Goal: Transaction & Acquisition: Purchase product/service

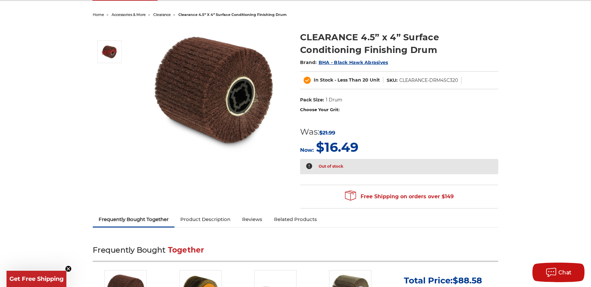
scroll to position [130, 0]
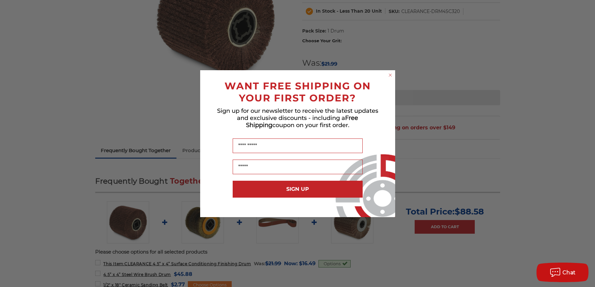
click at [391, 76] on circle "Close dialog" at bounding box center [390, 75] width 6 height 6
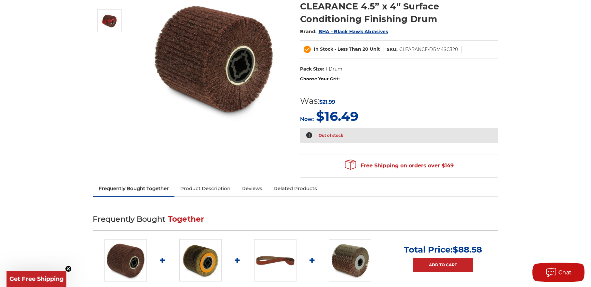
scroll to position [0, 0]
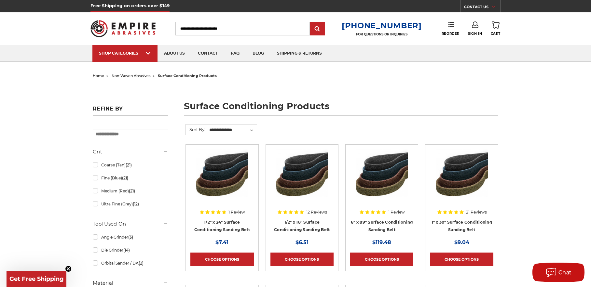
click at [474, 27] on icon at bounding box center [475, 24] width 7 height 7
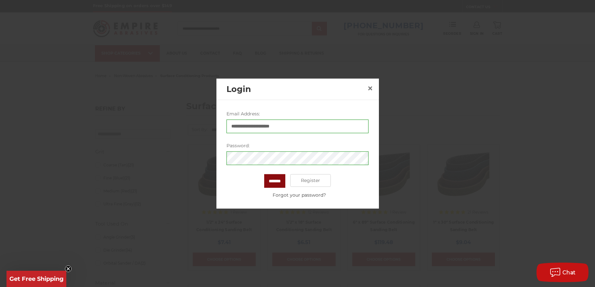
click at [280, 179] on input "*******" at bounding box center [274, 181] width 21 height 14
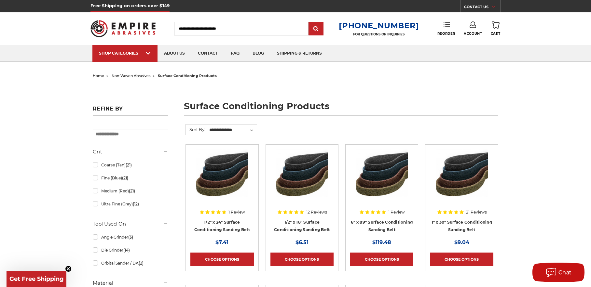
click at [445, 27] on use at bounding box center [446, 24] width 7 height 5
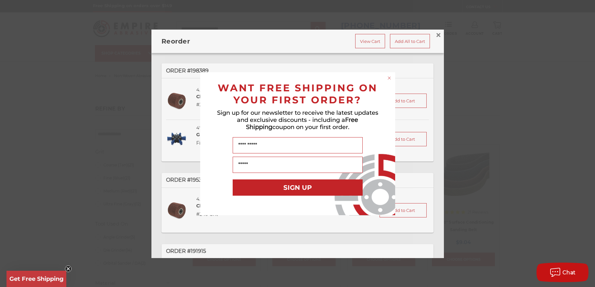
click at [387, 77] on circle "Close dialog" at bounding box center [389, 78] width 6 height 6
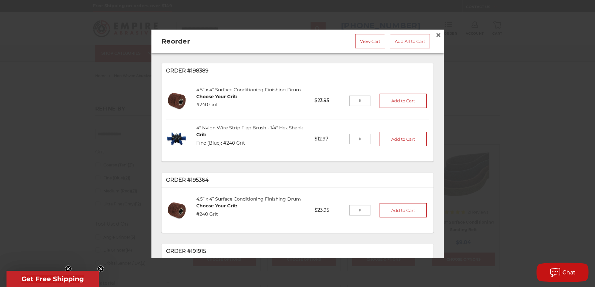
click at [211, 86] on link "4.5” x 4” Surface Conditioning Finishing Drum" at bounding box center [248, 89] width 105 height 6
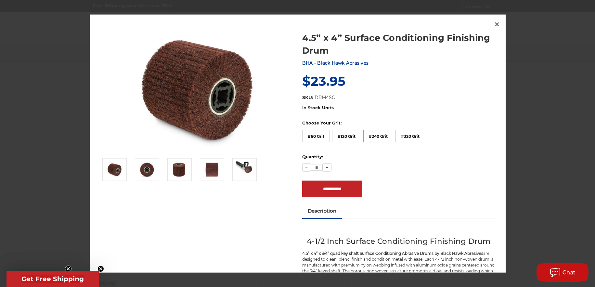
click at [372, 136] on label "#240 Grit" at bounding box center [379, 136] width 30 height 12
click at [496, 23] on span "×" at bounding box center [497, 24] width 6 height 13
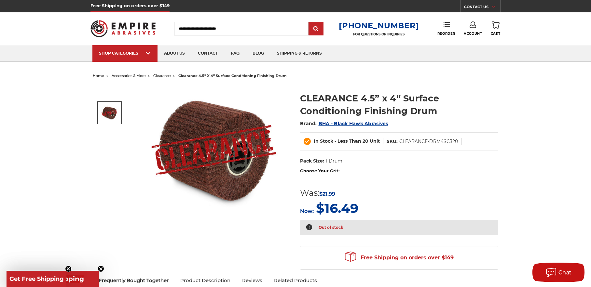
click at [109, 112] on img at bounding box center [109, 113] width 16 height 16
